Goal: Transaction & Acquisition: Purchase product/service

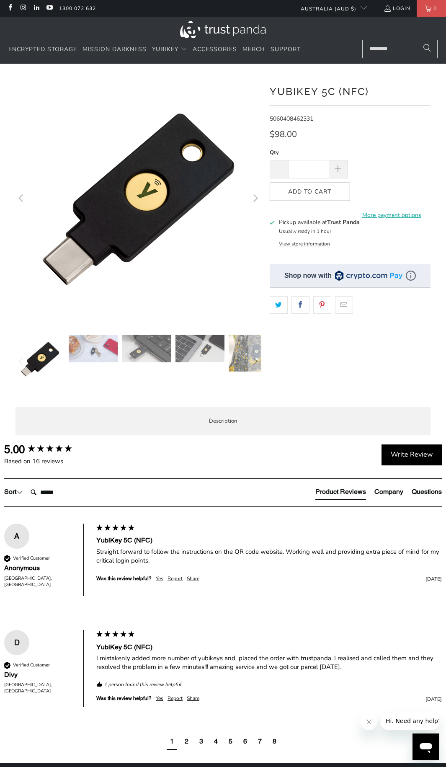
click at [203, 349] on img at bounding box center [200, 349] width 49 height 28
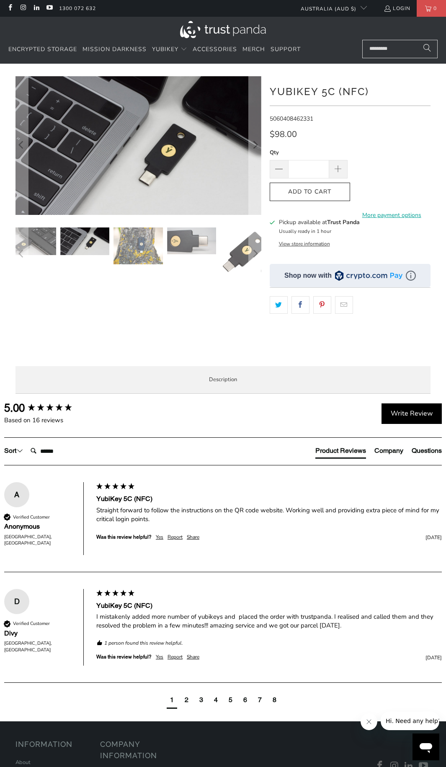
click at [137, 255] on img at bounding box center [138, 245] width 49 height 37
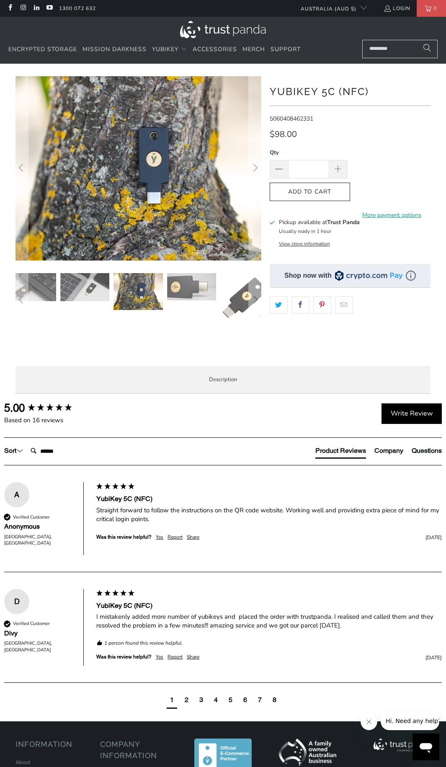
click at [230, 289] on img at bounding box center [244, 297] width 49 height 49
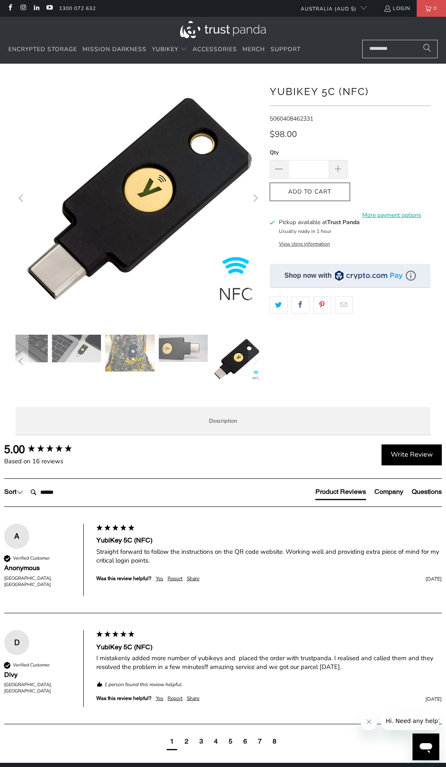
click at [196, 362] on img at bounding box center [183, 348] width 49 height 27
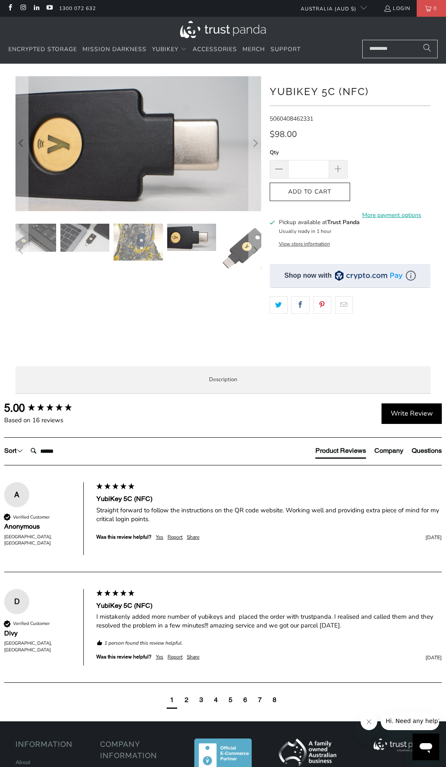
click at [127, 252] on img at bounding box center [138, 242] width 49 height 37
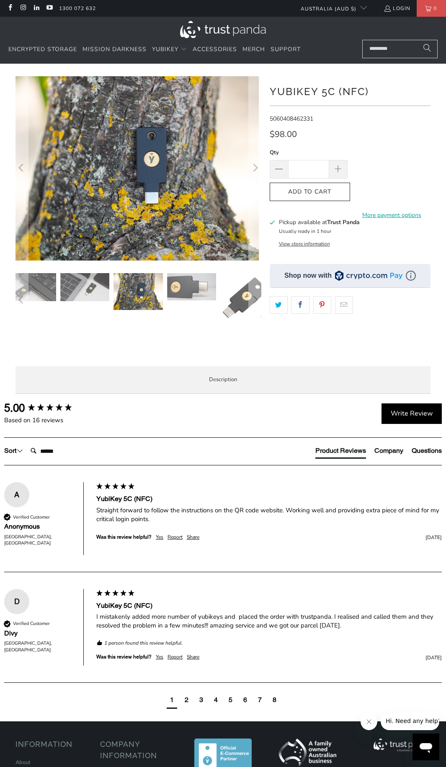
click at [89, 283] on img at bounding box center [84, 287] width 49 height 28
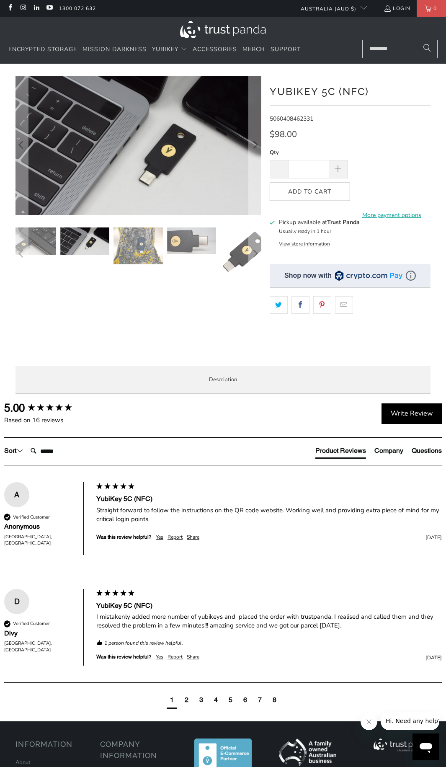
click at [43, 244] on img at bounding box center [31, 241] width 49 height 28
